Goal: Check status: Check status

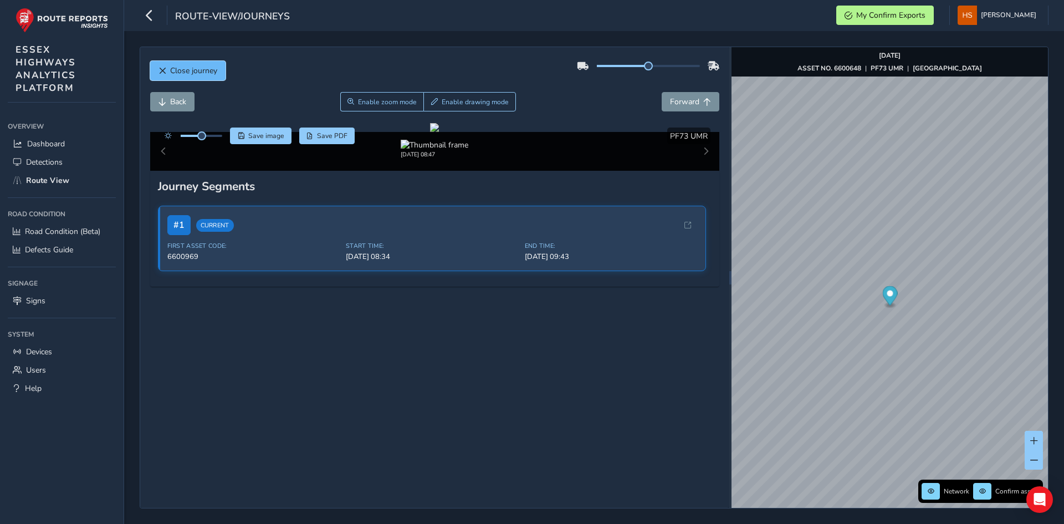
click at [194, 76] on button "Close journey" at bounding box center [187, 70] width 75 height 19
